Goal: Transaction & Acquisition: Purchase product/service

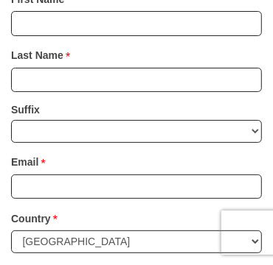
scroll to position [1032, 0]
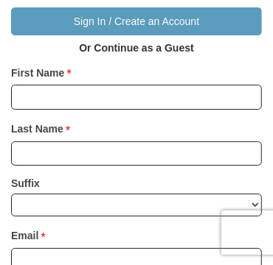
click at [231, 117] on div "Last Name * Please enter Last Name" at bounding box center [136, 145] width 251 height 57
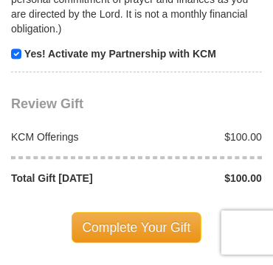
scroll to position [1842, 0]
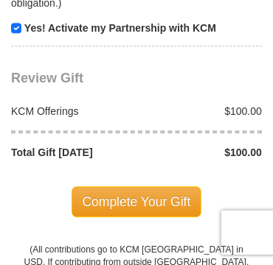
click at [79, 104] on div "KCM Offerings" at bounding box center [70, 111] width 133 height 15
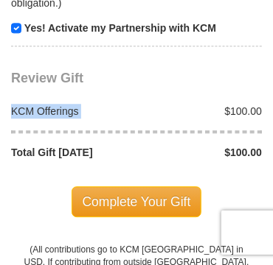
click at [79, 104] on div "KCM Offerings" at bounding box center [70, 111] width 133 height 15
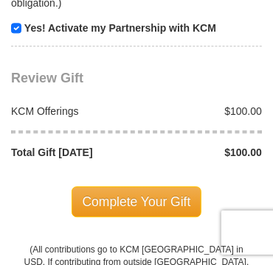
click at [244, 104] on div "$100.00" at bounding box center [202, 111] width 133 height 15
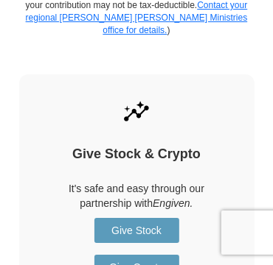
scroll to position [2137, 0]
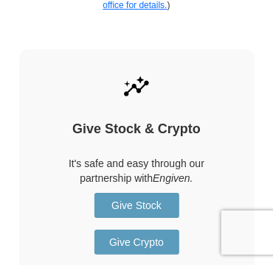
click at [144, 71] on img at bounding box center [136, 86] width 31 height 31
click at [139, 71] on img at bounding box center [136, 86] width 31 height 31
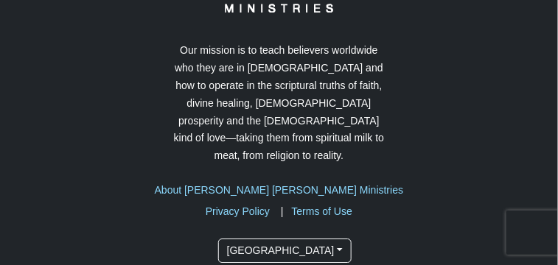
scroll to position [3875, 0]
